Goal: Task Accomplishment & Management: Manage account settings

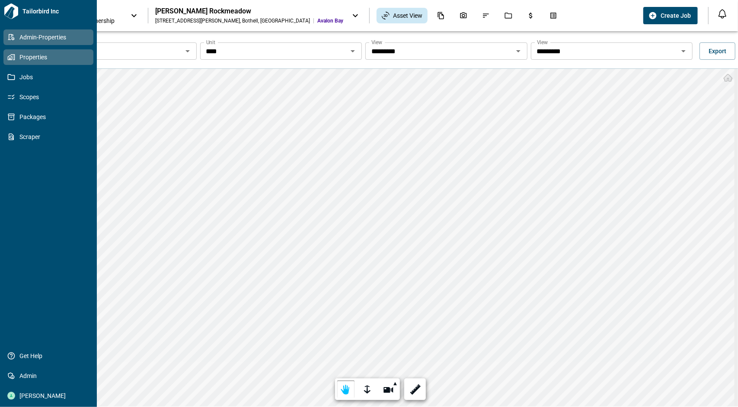
click at [13, 34] on icon at bounding box center [11, 37] width 8 height 8
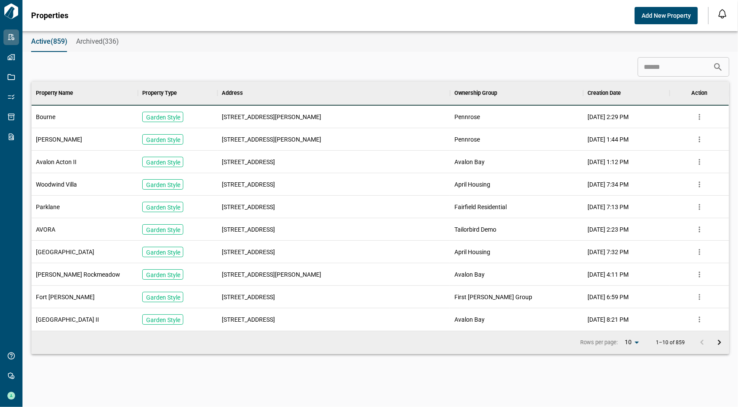
scroll to position [242, 695]
click at [648, 62] on input at bounding box center [675, 66] width 75 height 17
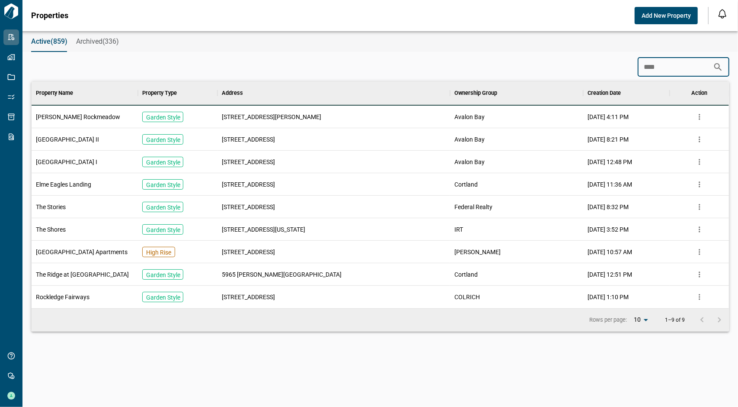
scroll to position [220, 695]
type input "****"
click at [62, 118] on span "[PERSON_NAME] Rockmeadow" at bounding box center [78, 116] width 84 height 9
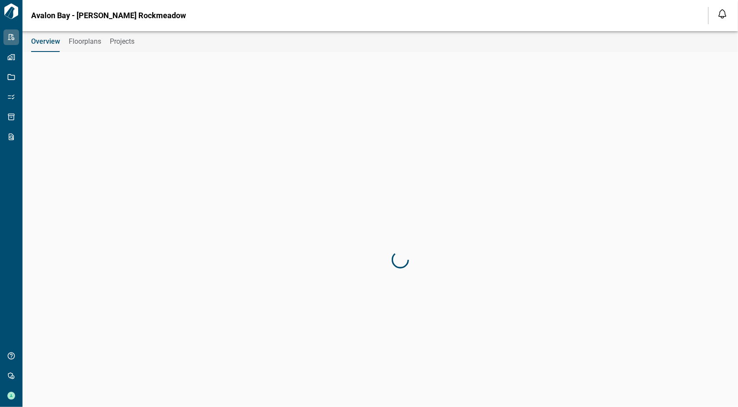
type input "**********"
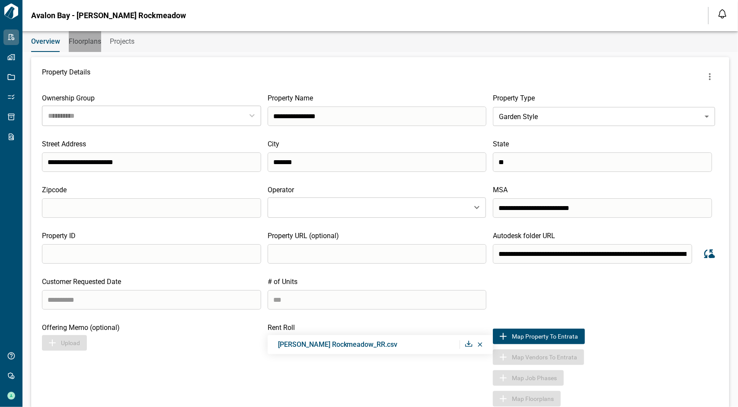
click at [80, 44] on span "Floorplans" at bounding box center [85, 41] width 32 height 9
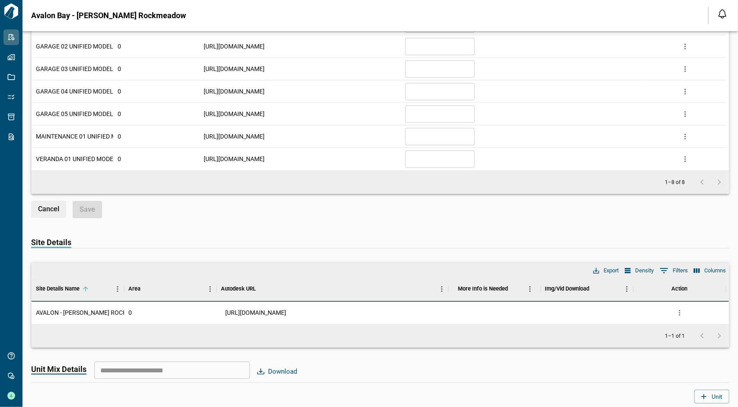
scroll to position [1124, 0]
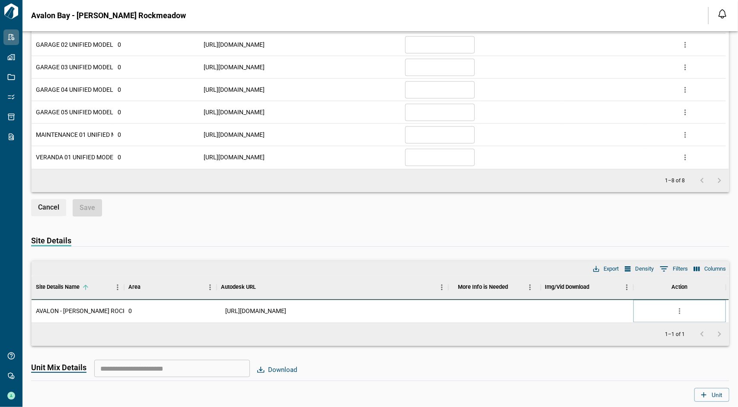
click at [678, 307] on icon "more" at bounding box center [679, 311] width 9 height 9
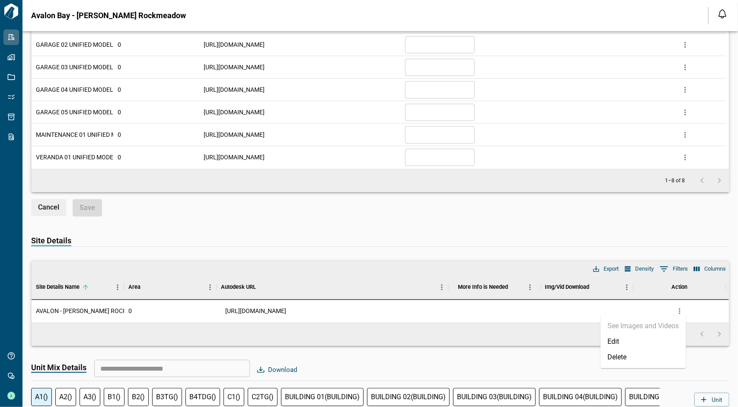
click at [644, 338] on li "Edit" at bounding box center [643, 341] width 85 height 16
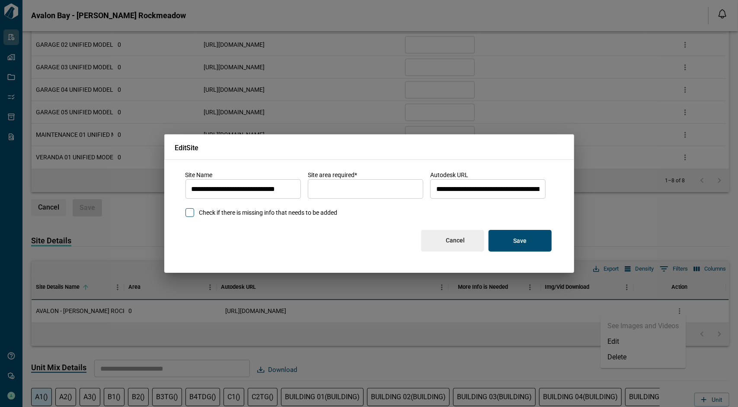
click at [476, 193] on input "**********" at bounding box center [487, 188] width 115 height 24
click at [522, 237] on p "Save" at bounding box center [519, 241] width 13 height 8
click at [377, 181] on input "*" at bounding box center [365, 188] width 115 height 24
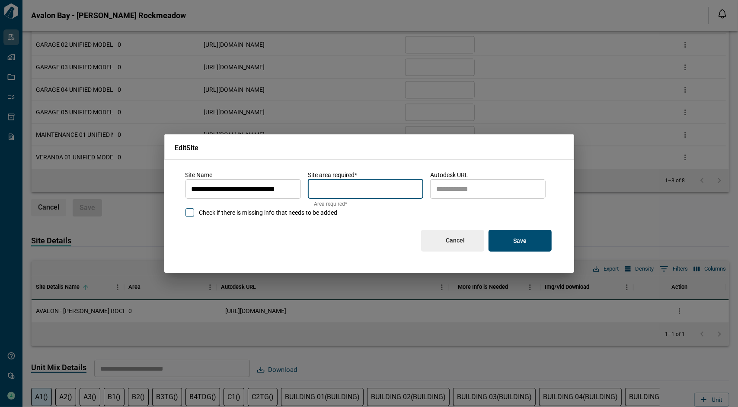
type input "*"
click at [519, 238] on p "Save" at bounding box center [519, 241] width 13 height 8
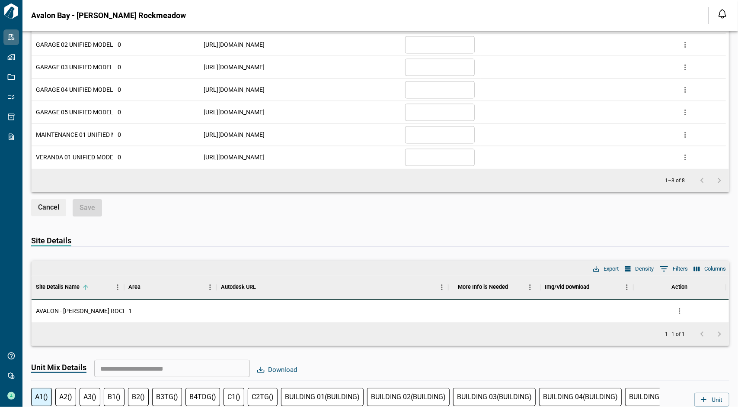
drag, startPoint x: 505, startPoint y: 221, endPoint x: 460, endPoint y: 210, distance: 46.7
click at [504, 223] on div "Site Details Columns 0 Filters Density Export Site Details Name Area Autodesk U…" at bounding box center [380, 284] width 698 height 122
